Goal: Check status

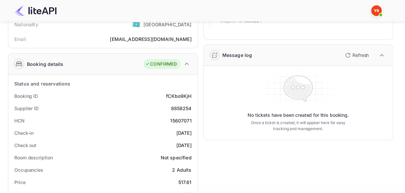
click at [176, 93] on div "fCKbo9KjH" at bounding box center [178, 96] width 25 height 7
copy div "fCKbo9KjH"
click at [190, 107] on div "8858254" at bounding box center [181, 108] width 21 height 7
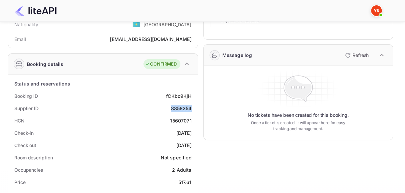
copy div "8858254"
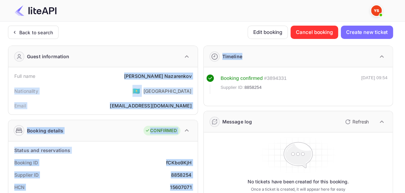
drag, startPoint x: 153, startPoint y: 75, endPoint x: 199, endPoint y: 75, distance: 45.9
click at [177, 73] on div "[PERSON_NAME]" at bounding box center [158, 76] width 68 height 7
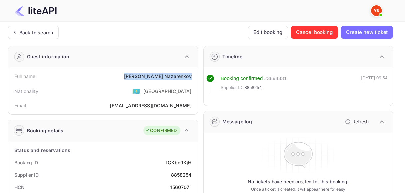
drag, startPoint x: 152, startPoint y: 73, endPoint x: 190, endPoint y: 75, distance: 38.6
click at [190, 75] on div "Full name [PERSON_NAME]" at bounding box center [103, 76] width 184 height 12
copy div "[PERSON_NAME]"
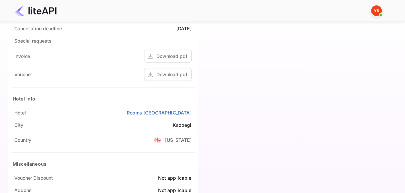
scroll to position [290, 0]
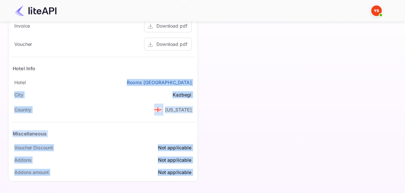
drag, startPoint x: 144, startPoint y: 78, endPoint x: 203, endPoint y: 78, distance: 59.2
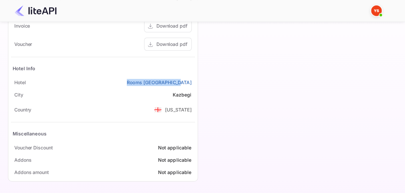
drag, startPoint x: 146, startPoint y: 81, endPoint x: 194, endPoint y: 81, distance: 47.6
click at [194, 81] on div "Hotel Rooms [GEOGRAPHIC_DATA]" at bounding box center [103, 82] width 184 height 12
copy link "Rooms [GEOGRAPHIC_DATA]"
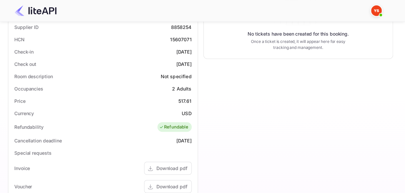
scroll to position [124, 0]
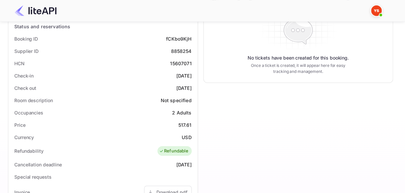
click at [176, 76] on div "[DATE]" at bounding box center [183, 75] width 15 height 7
drag, startPoint x: 170, startPoint y: 75, endPoint x: 194, endPoint y: 74, distance: 24.0
click at [192, 75] on div "Check-in [DATE]" at bounding box center [103, 76] width 184 height 12
copy div "[DATE]"
drag, startPoint x: 170, startPoint y: 86, endPoint x: 194, endPoint y: 86, distance: 24.3
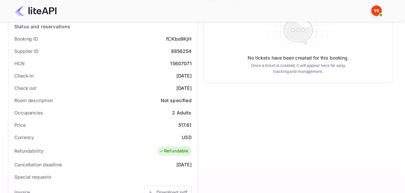
click at [194, 86] on div "Check out [DATE]" at bounding box center [103, 88] width 184 height 12
copy div "[DATE]"
